Goal: Task Accomplishment & Management: Use online tool/utility

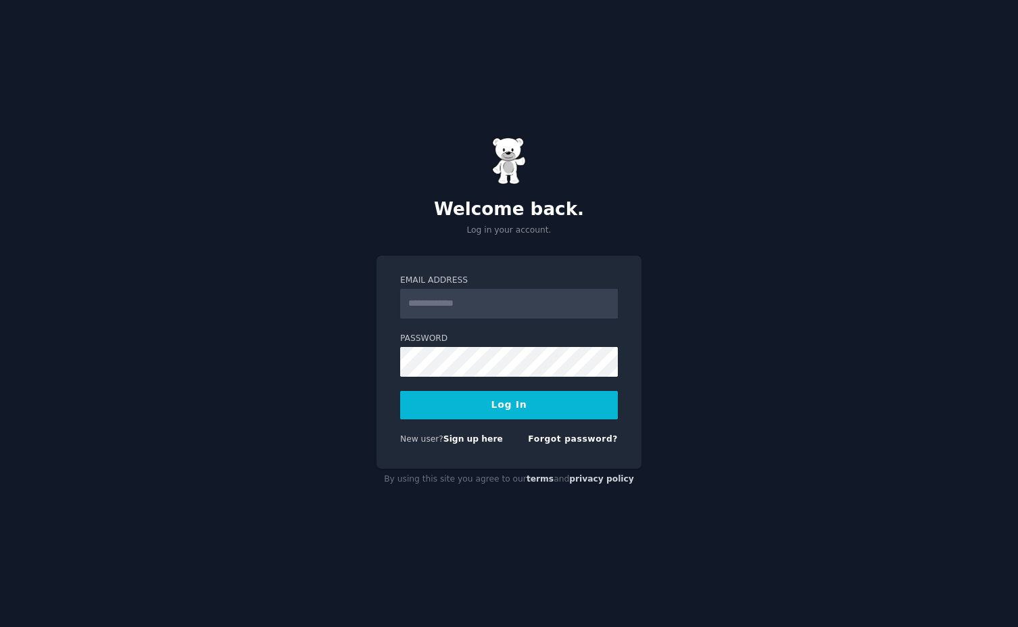
type input "**********"
click at [479, 408] on button "Log In" at bounding box center [509, 405] width 218 height 28
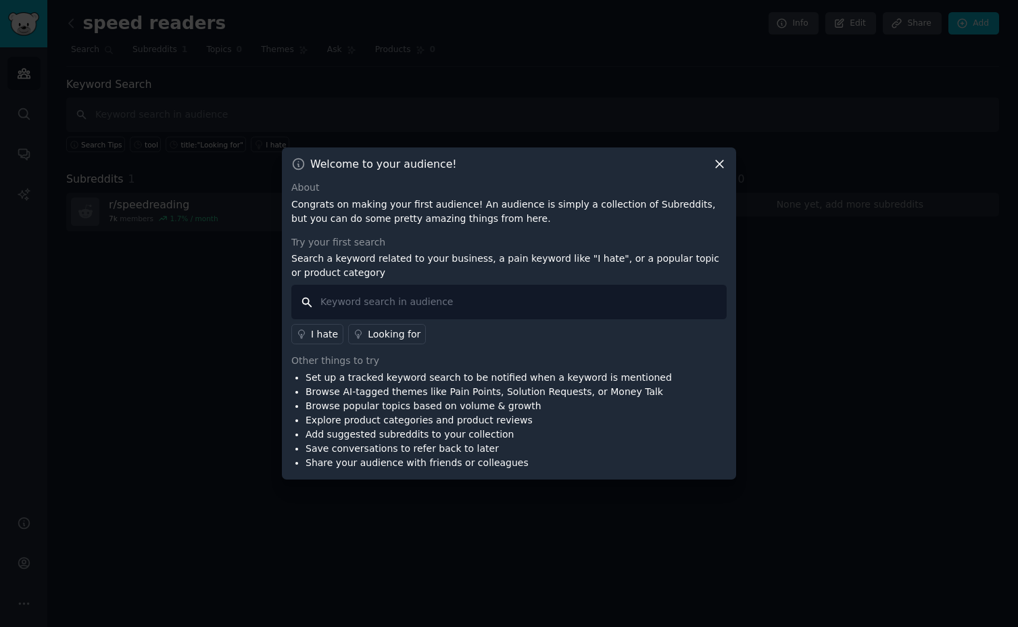
click at [471, 304] on input "text" at bounding box center [508, 302] width 435 height 34
click at [720, 165] on icon at bounding box center [720, 164] width 14 height 14
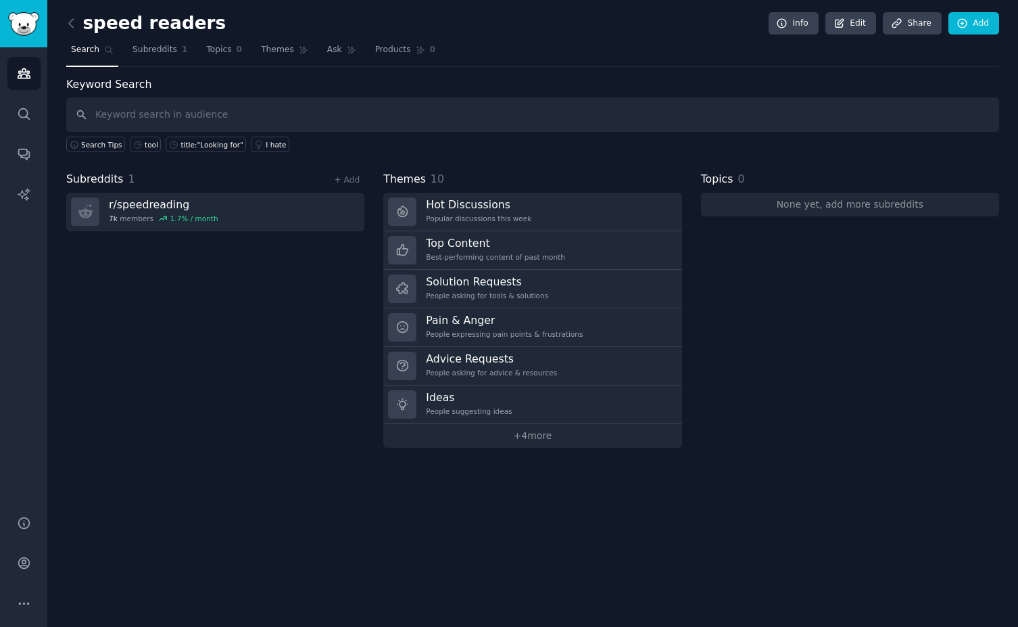
click at [257, 348] on div "Subreddits 1 + Add r/ speedreading 7k members 1.7 % / month" at bounding box center [215, 309] width 298 height 277
click at [188, 116] on input "text" at bounding box center [532, 114] width 933 height 34
click at [222, 111] on input "text" at bounding box center [532, 114] width 933 height 34
click at [66, 24] on icon at bounding box center [71, 23] width 14 height 14
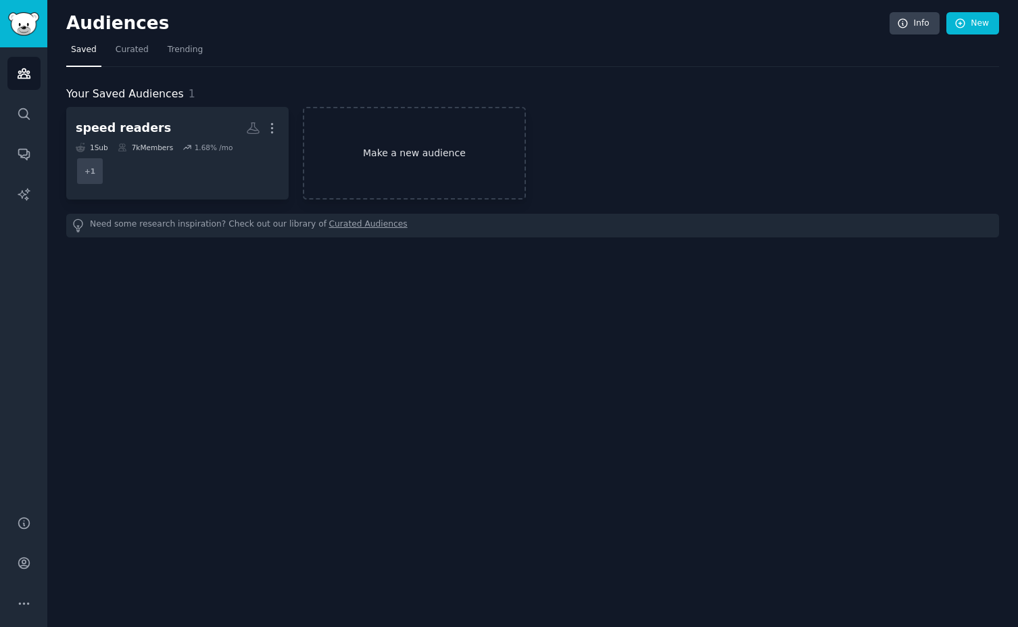
click at [423, 155] on link "Make a new audience" at bounding box center [414, 153] width 222 height 93
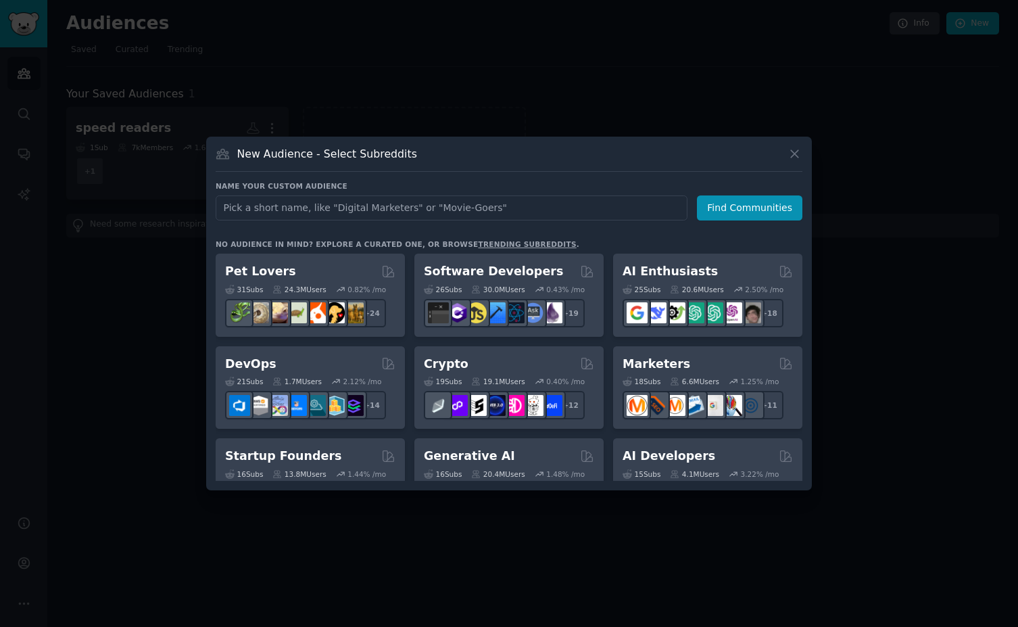
click at [335, 218] on input "text" at bounding box center [452, 207] width 472 height 25
click at [290, 211] on input "text" at bounding box center [452, 207] width 472 height 25
type input "AI wearables"
click button "Find Communities" at bounding box center [749, 207] width 105 height 25
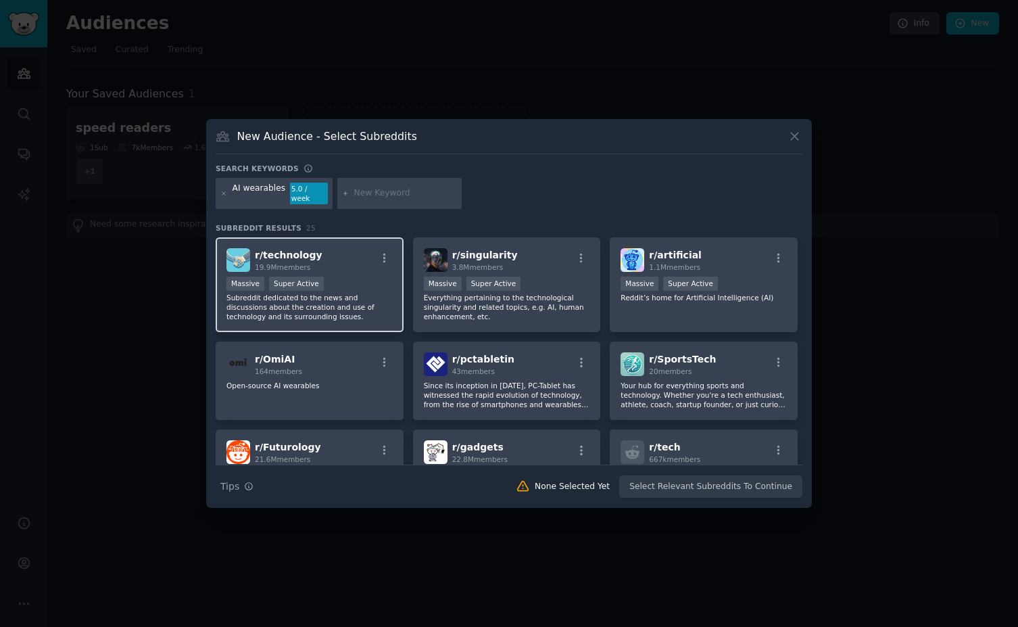
click at [328, 300] on p "Subreddit dedicated to the news and discussions about the creation and use of t…" at bounding box center [309, 307] width 166 height 28
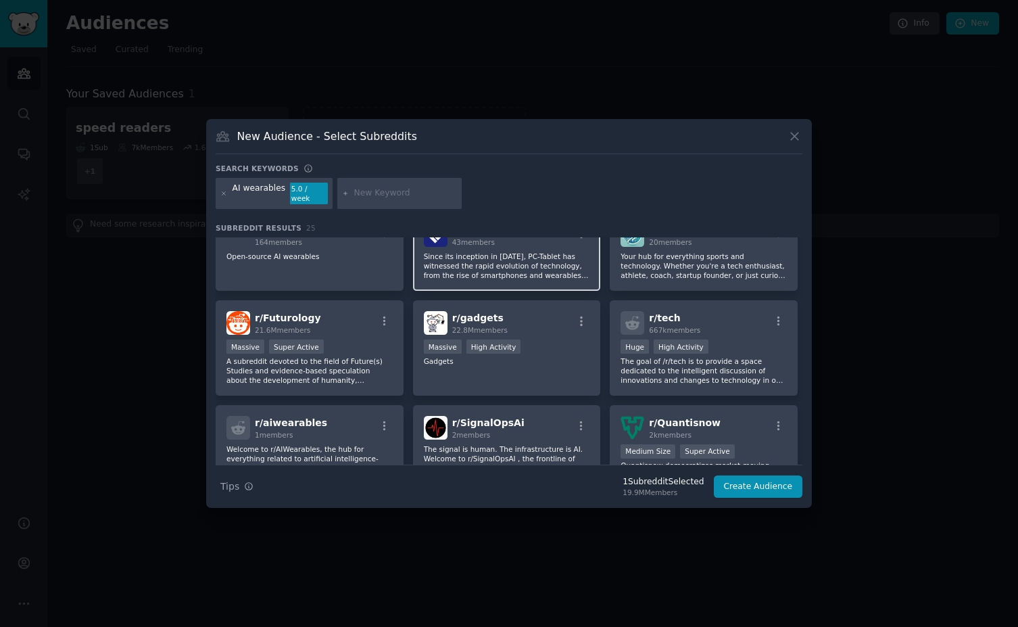
scroll to position [130, 0]
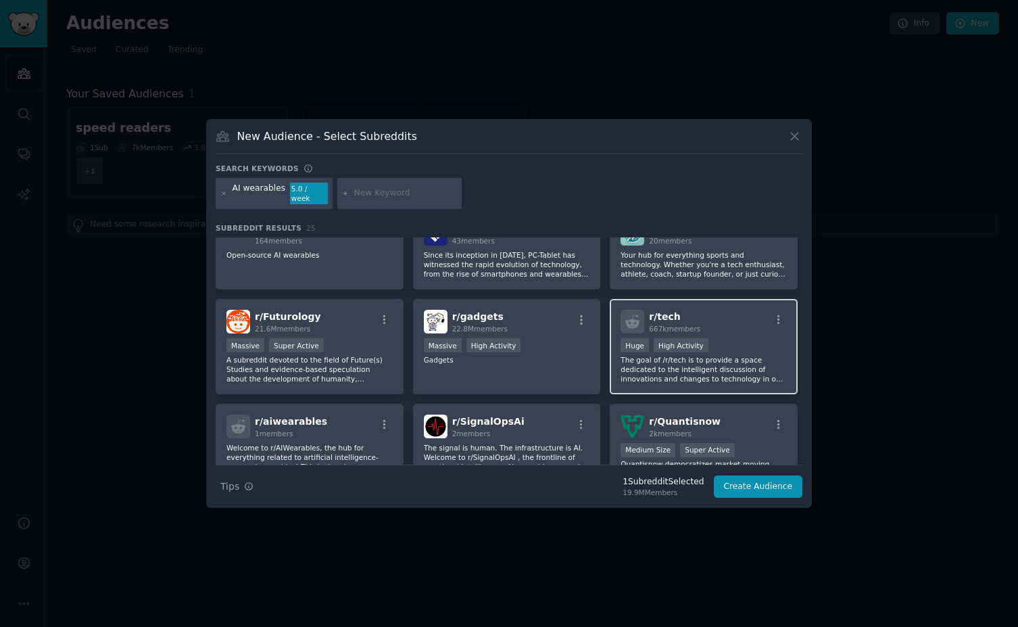
click at [677, 310] on h2 "r/ tech 667k members" at bounding box center [674, 322] width 51 height 24
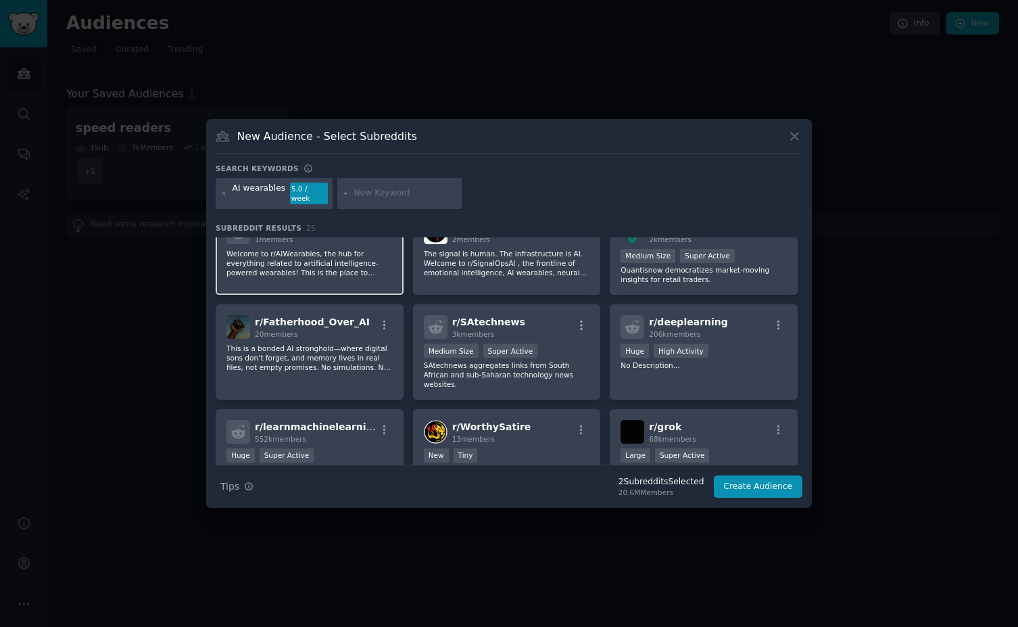
scroll to position [0, 0]
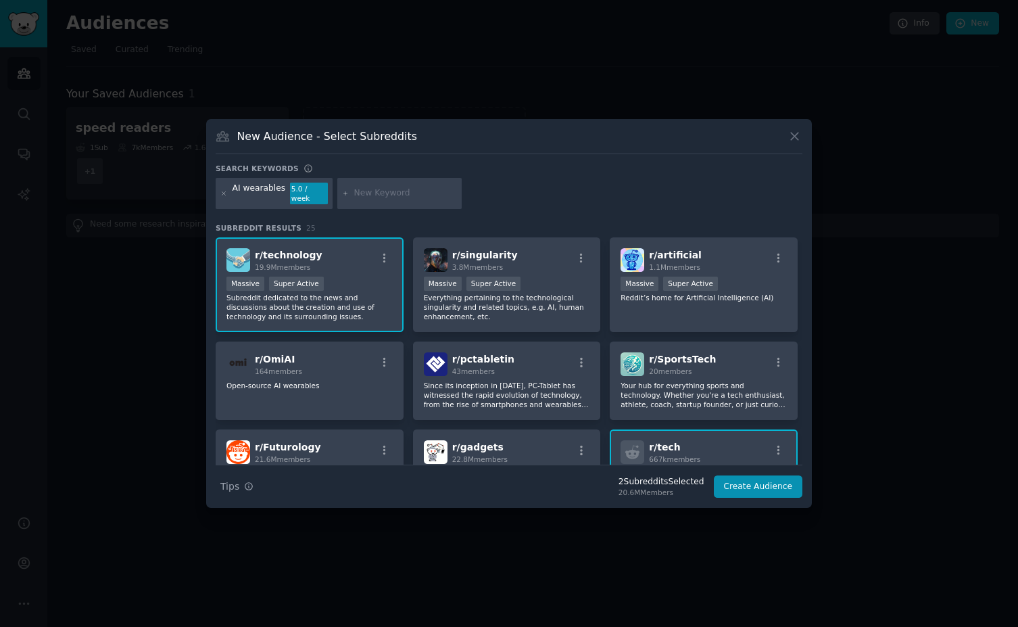
click at [285, 194] on div "AI wearables 5.0 / week" at bounding box center [274, 193] width 117 height 31
click at [363, 199] on div at bounding box center [399, 193] width 124 height 31
click at [382, 193] on input "text" at bounding box center [405, 193] width 103 height 12
click at [419, 195] on input "text" at bounding box center [405, 193] width 103 height 12
type input "g"
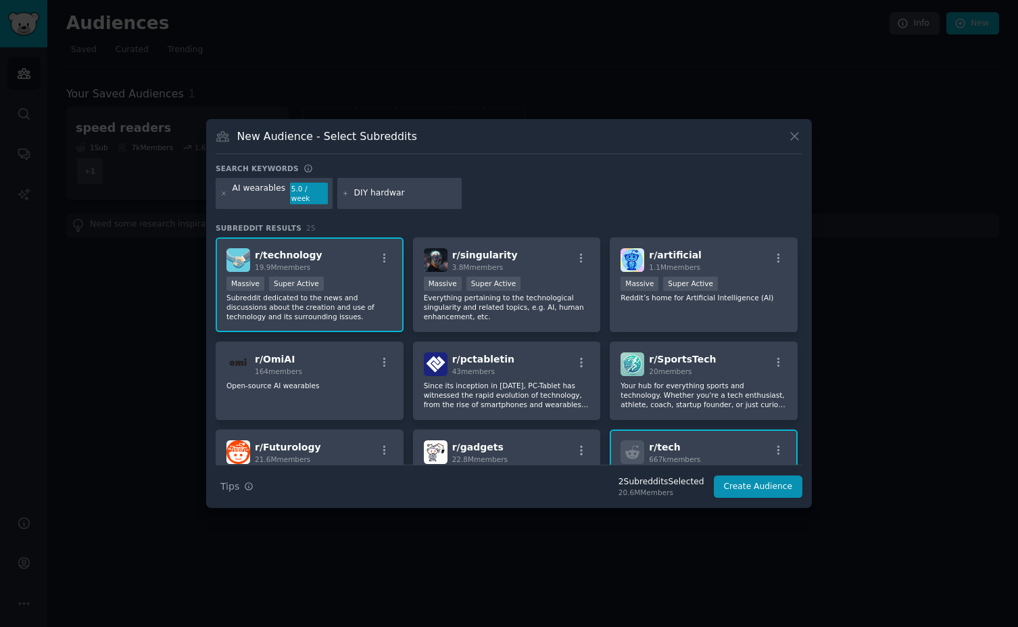
type input "DIY hardware"
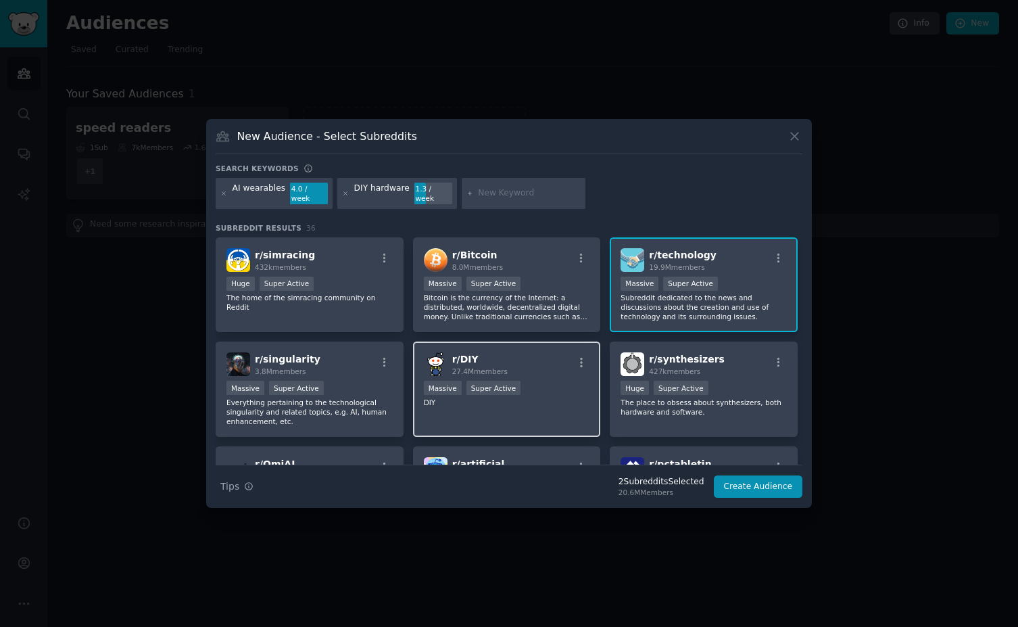
scroll to position [124, 0]
